Goal: Task Accomplishment & Management: Use online tool/utility

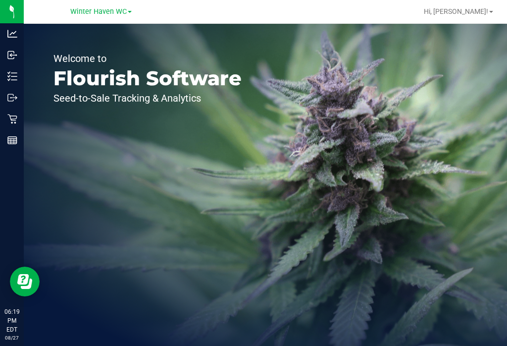
click at [15, 120] on icon at bounding box center [11, 118] width 9 height 9
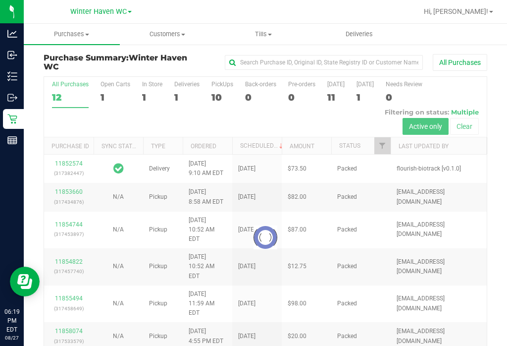
click at [0, 0] on p "Inventory" at bounding box center [0, 0] width 0 height 0
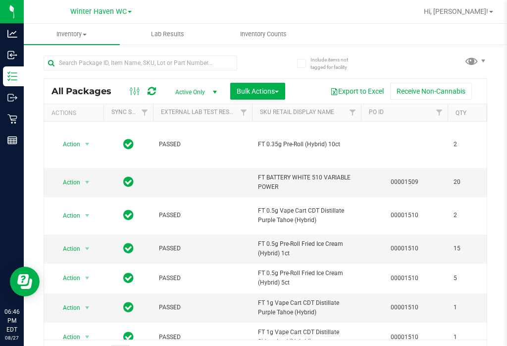
click at [268, 27] on uib-tab-heading "Inventory Counts" at bounding box center [263, 34] width 95 height 20
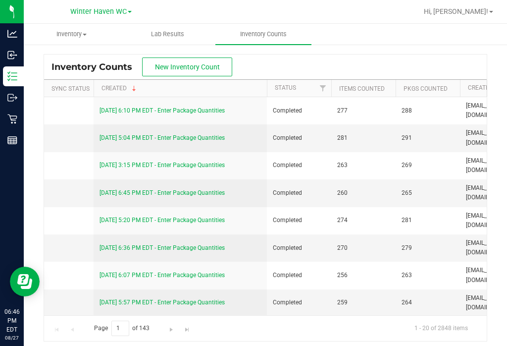
click at [213, 64] on span "New Inventory Count" at bounding box center [187, 67] width 65 height 8
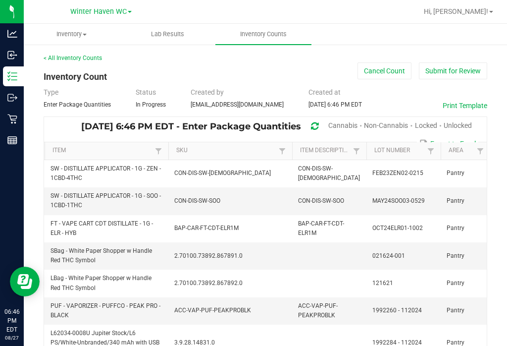
click at [453, 123] on span "Unlocked" at bounding box center [458, 125] width 28 height 8
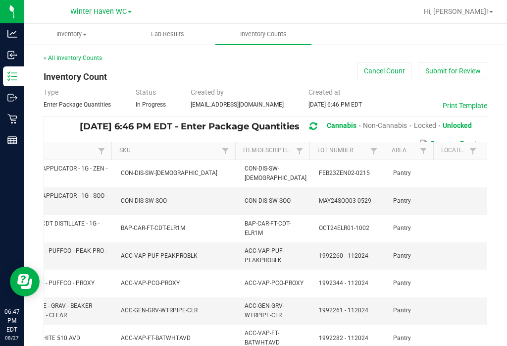
scroll to position [0, 32]
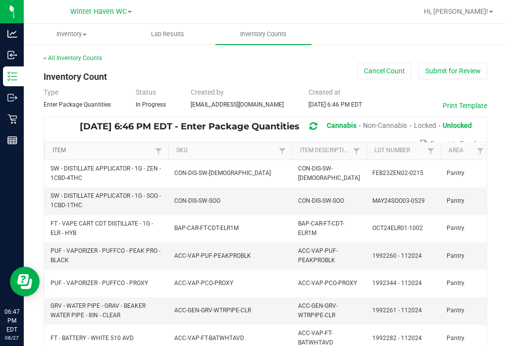
click at [98, 153] on link "Item" at bounding box center [103, 151] width 100 height 8
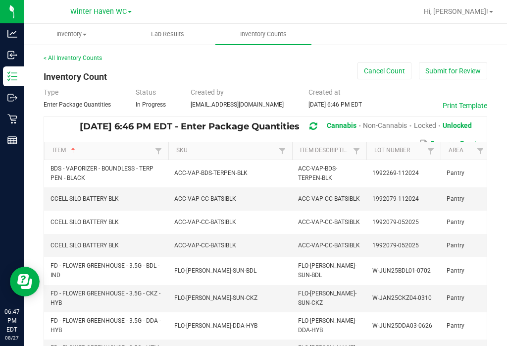
click at [475, 146] on link at bounding box center [481, 151] width 12 height 12
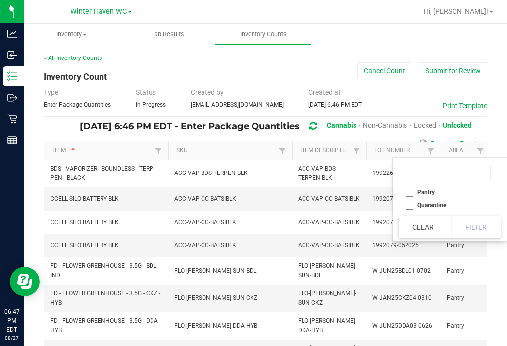
click at [432, 224] on button "Clear" at bounding box center [423, 227] width 49 height 22
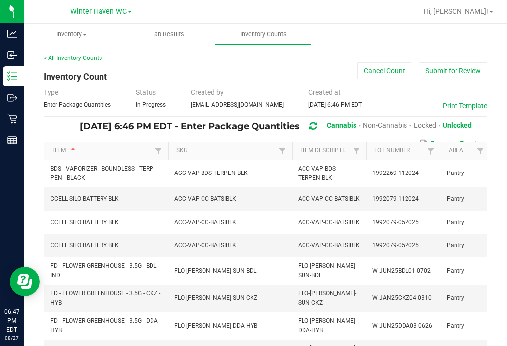
click at [481, 151] on span at bounding box center [481, 151] width 8 height 8
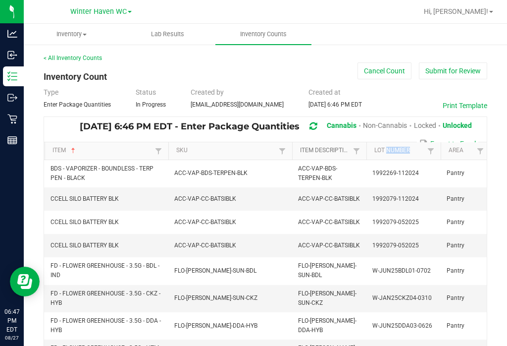
click at [323, 152] on link "Item Description" at bounding box center [325, 151] width 50 height 8
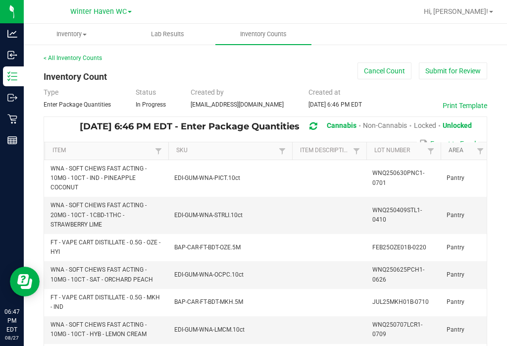
click at [463, 149] on link "Area" at bounding box center [461, 151] width 25 height 8
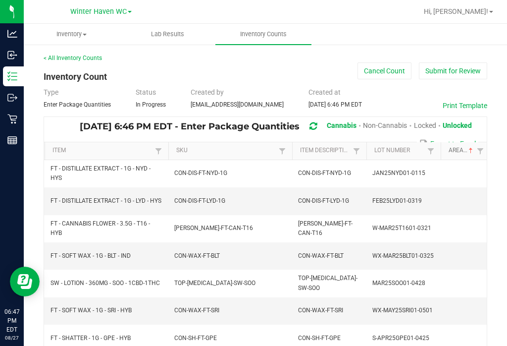
click at [472, 153] on span "Sortable" at bounding box center [471, 151] width 8 height 8
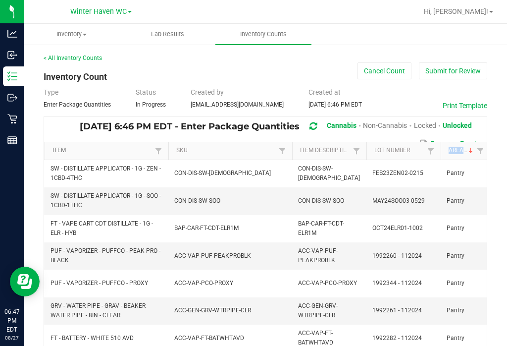
click at [110, 148] on link "Item" at bounding box center [103, 151] width 100 height 8
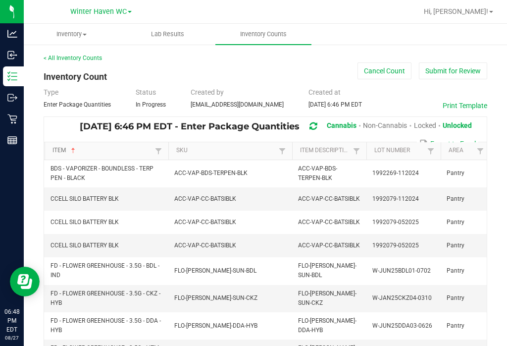
click at [108, 150] on link "Item" at bounding box center [103, 151] width 100 height 8
